Goal: Navigation & Orientation: Find specific page/section

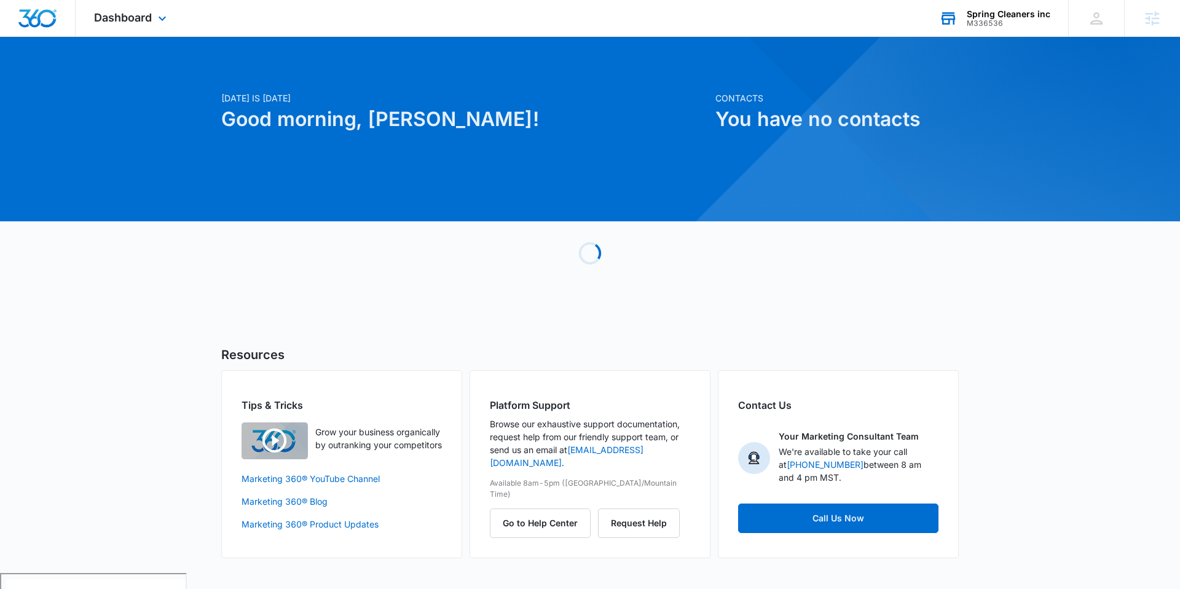
click at [1014, 16] on div "Spring Cleaners inc" at bounding box center [1009, 14] width 84 height 10
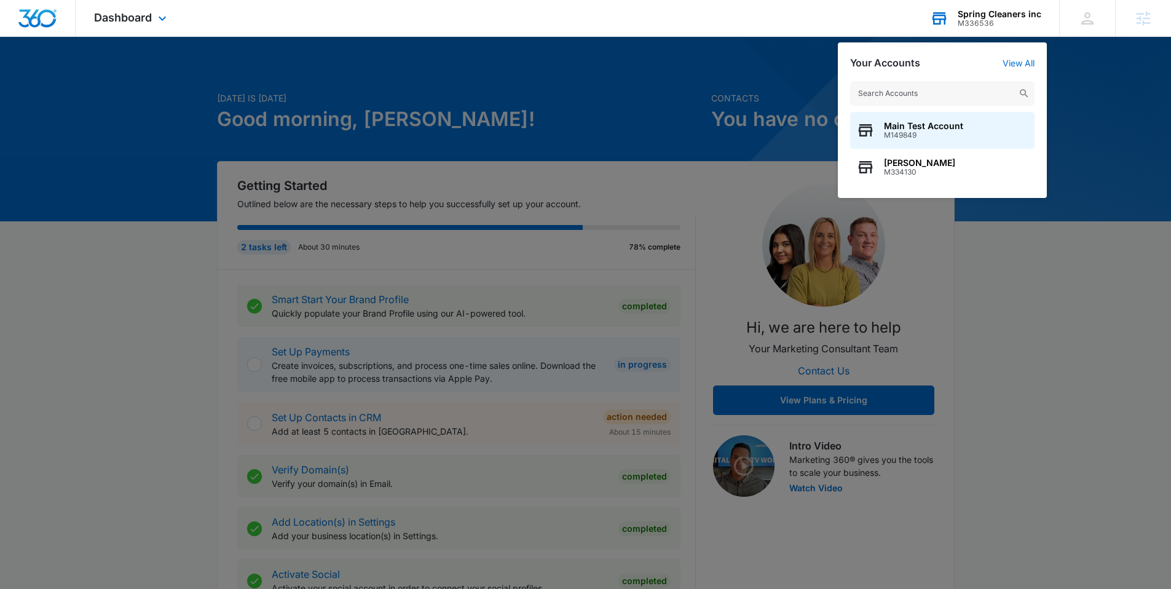
click at [956, 91] on input "text" at bounding box center [942, 93] width 184 height 25
click at [817, 175] on div at bounding box center [585, 294] width 1171 height 589
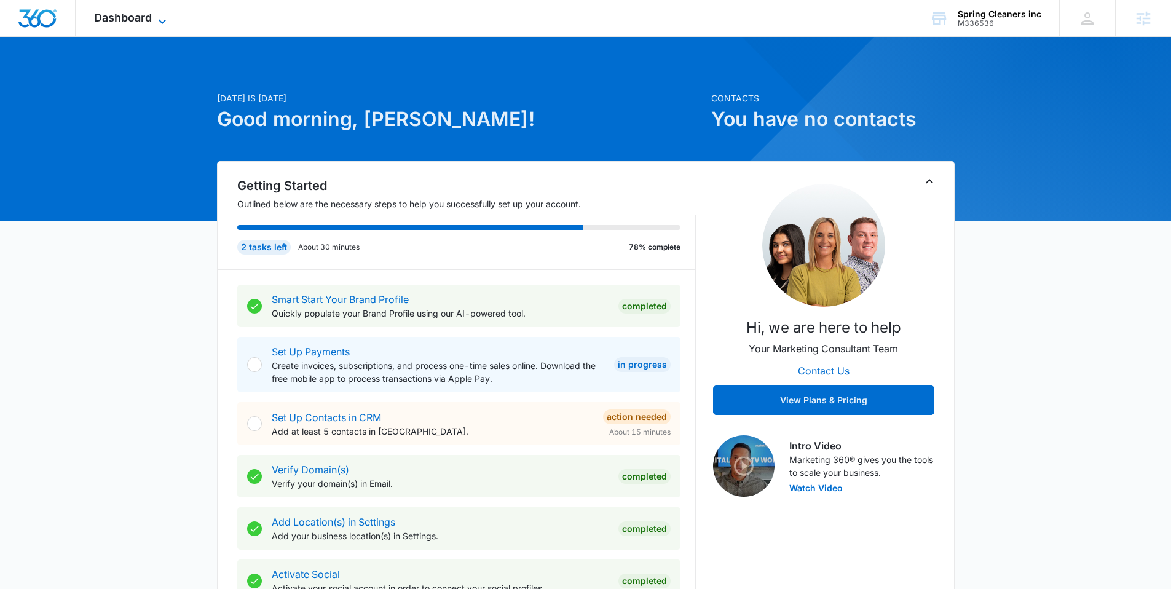
click at [157, 16] on icon at bounding box center [162, 21] width 15 height 15
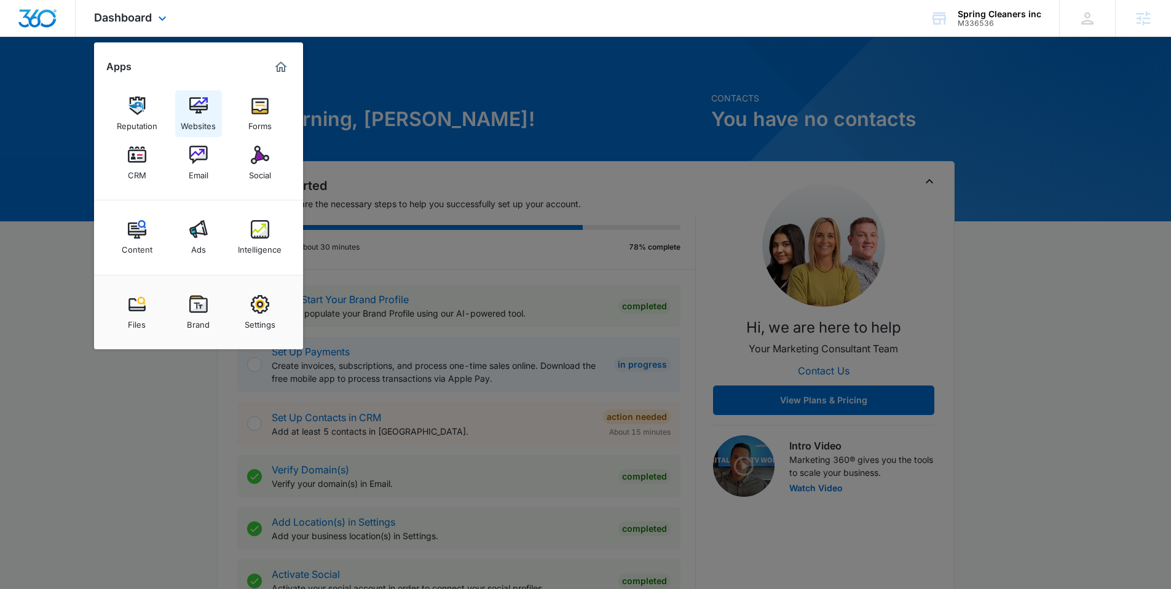
click at [203, 111] on img at bounding box center [198, 106] width 18 height 18
